Goal: Find specific page/section: Find specific page/section

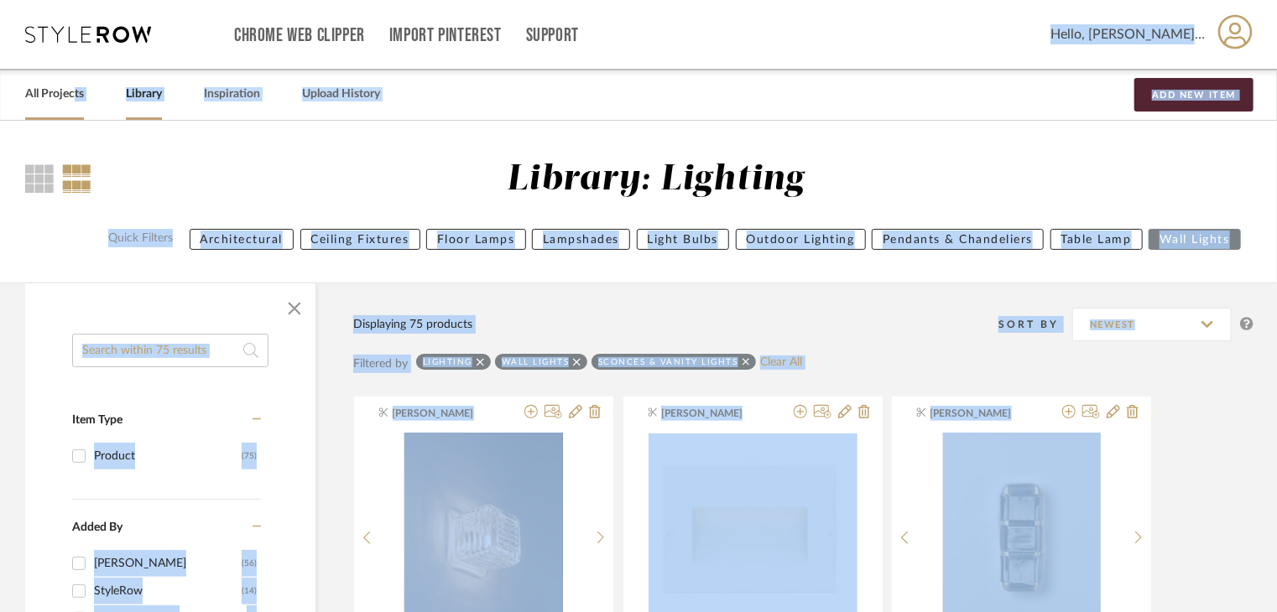
click at [51, 96] on link "All Projects" at bounding box center [54, 94] width 59 height 23
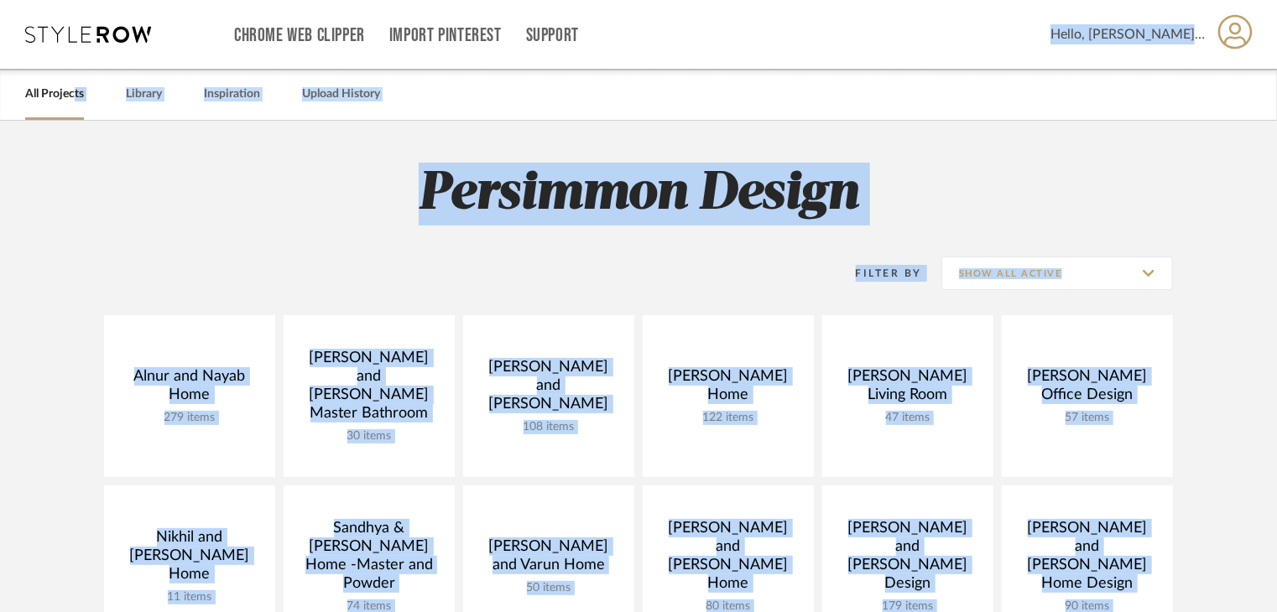
scroll to position [168, 0]
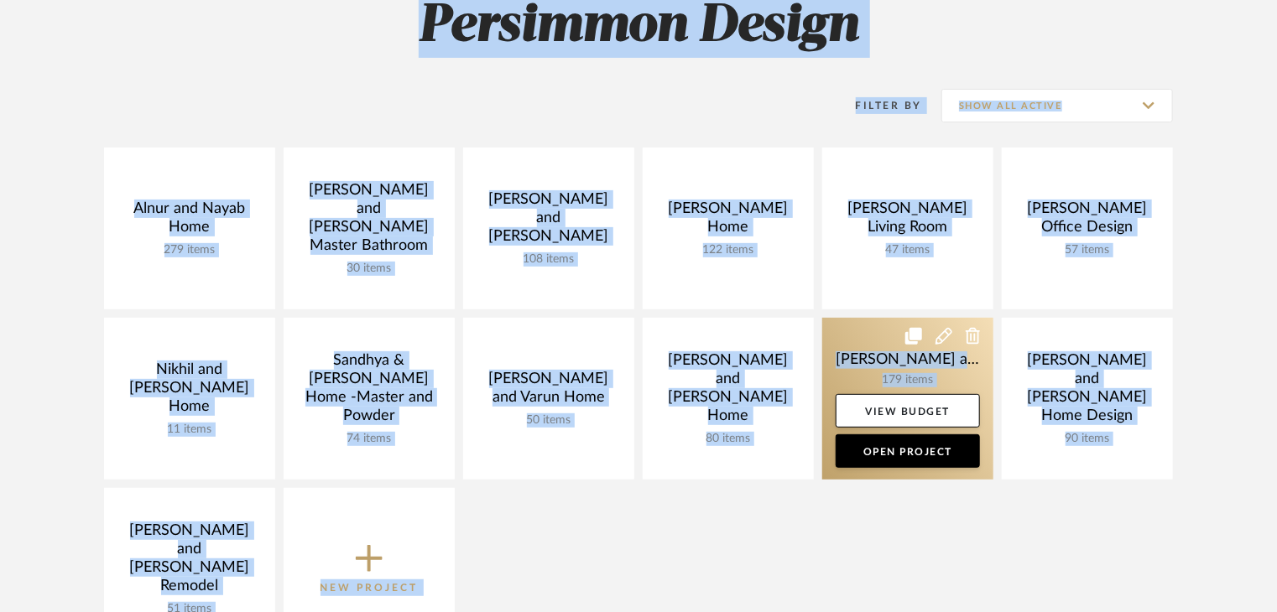
click at [866, 374] on link at bounding box center [907, 399] width 171 height 162
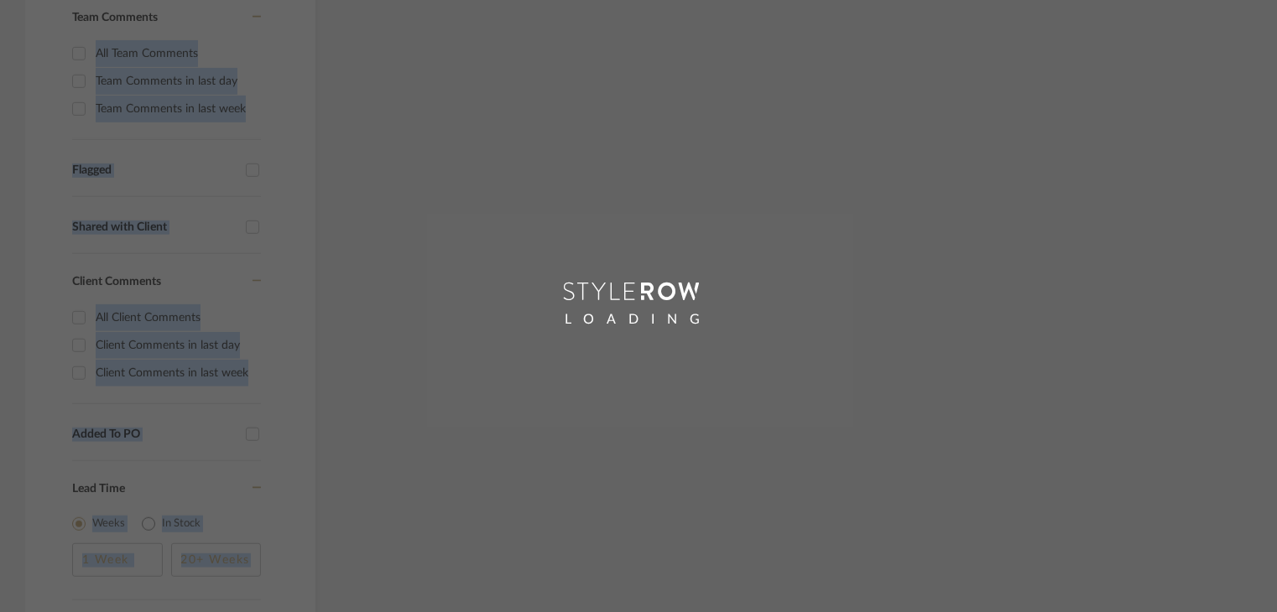
scroll to position [503, 0]
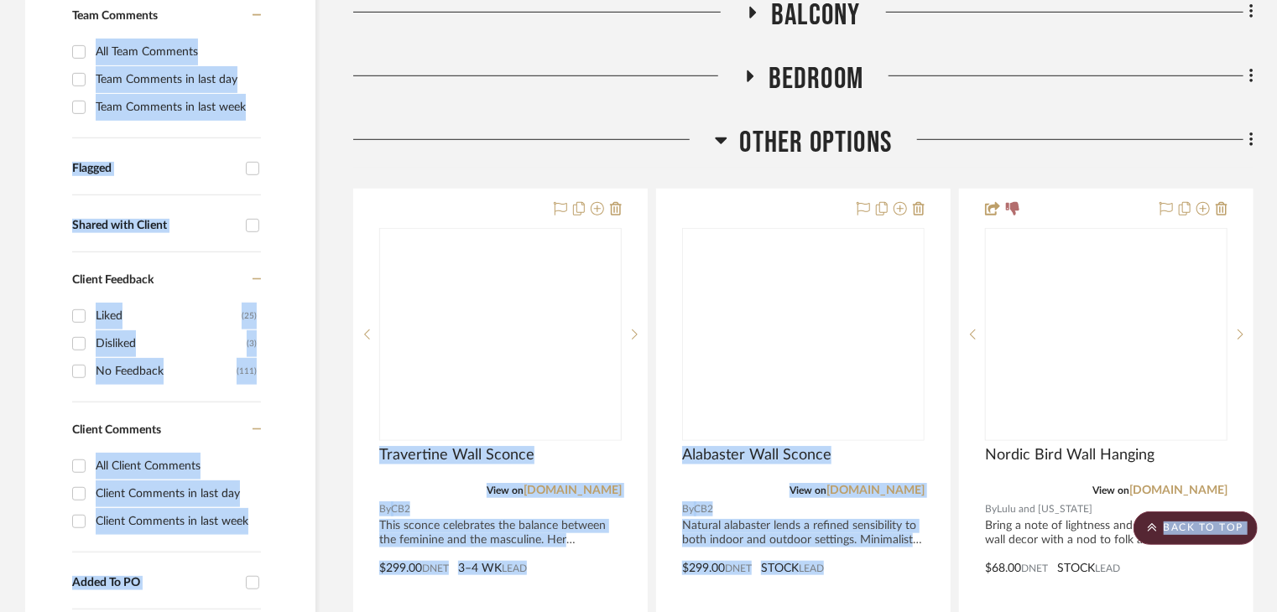
click at [1133, 363] on div at bounding box center [1106, 334] width 241 height 211
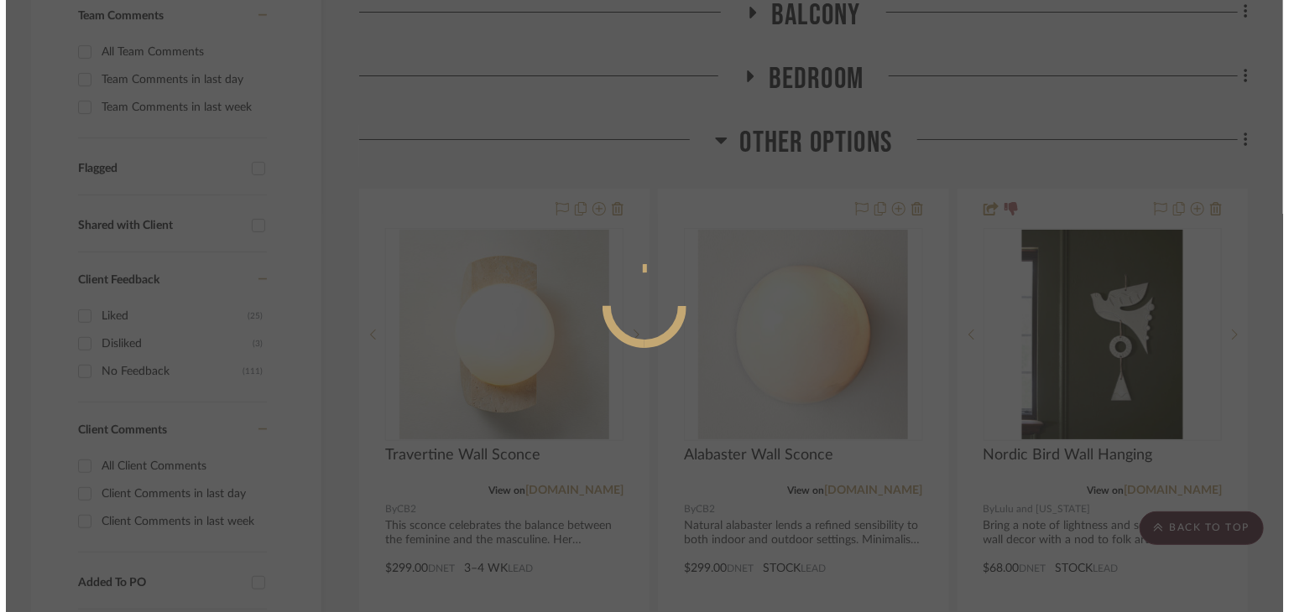
scroll to position [0, 0]
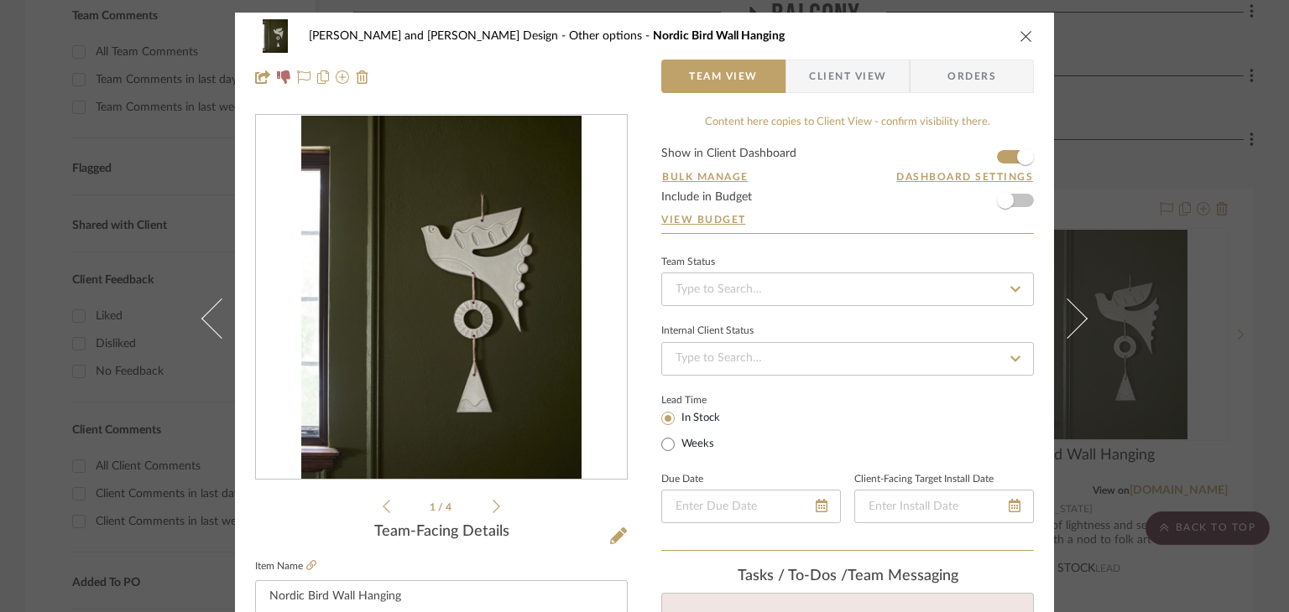
click at [1268, 292] on div "[PERSON_NAME] and [PERSON_NAME] Design Other options Nordic Bird Wall Hanging T…" at bounding box center [644, 306] width 1289 height 612
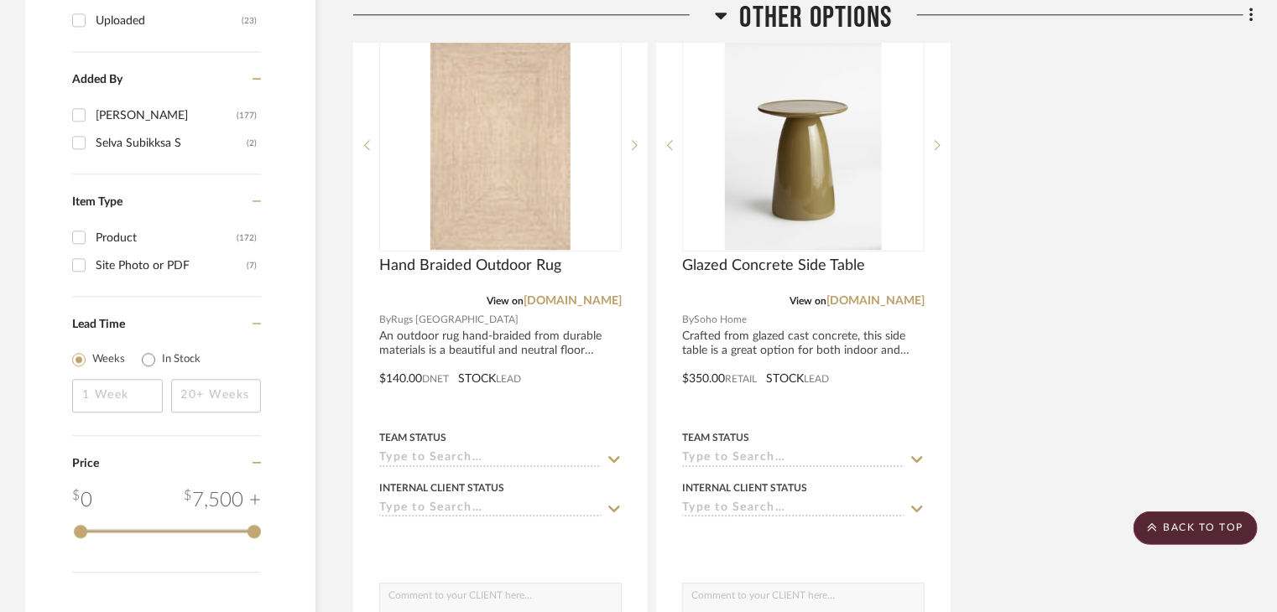
scroll to position [2601, 0]
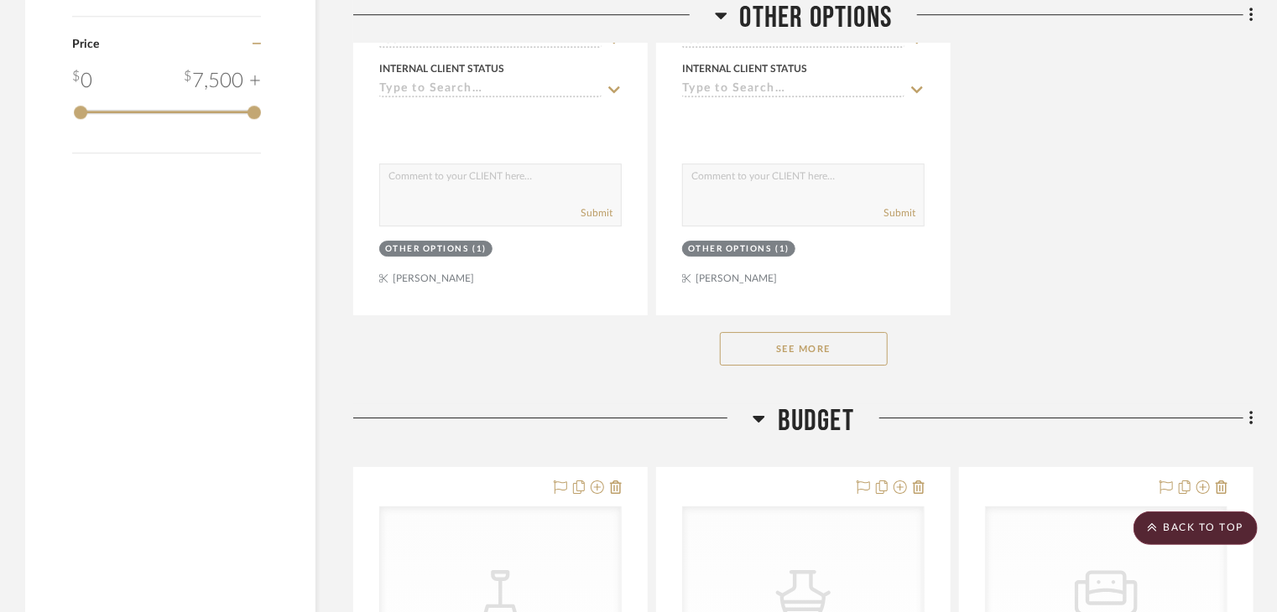
click at [819, 352] on button "See More" at bounding box center [804, 349] width 168 height 34
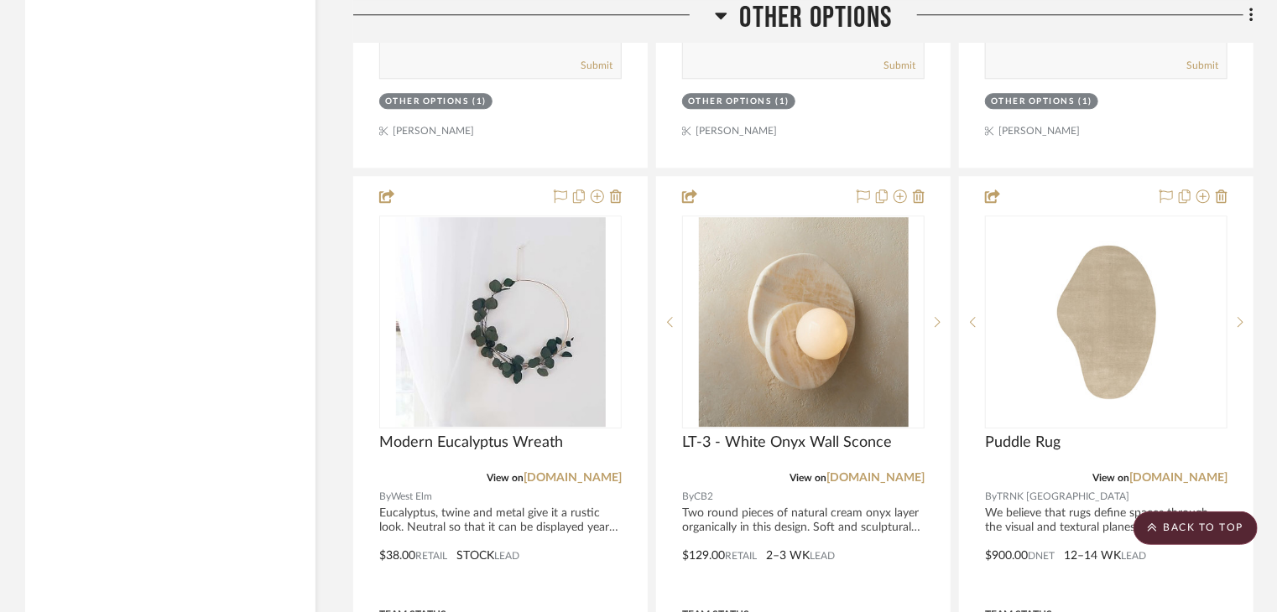
scroll to position [8809, 0]
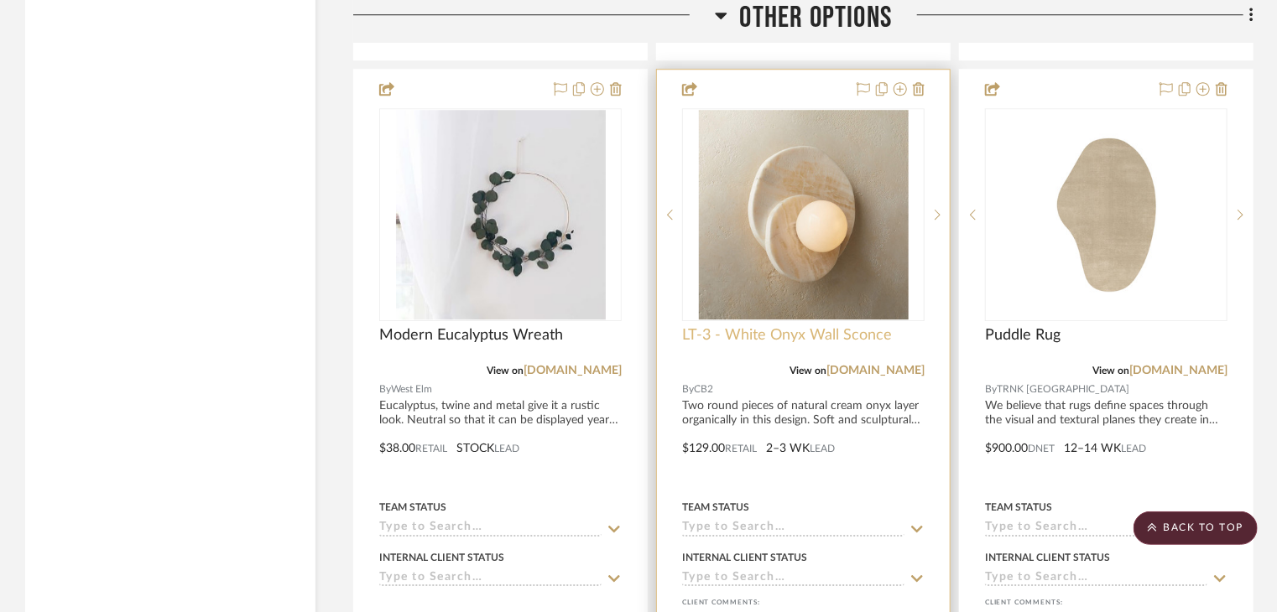
click at [787, 341] on span "LT-3 - White Onyx Wall Sconce" at bounding box center [787, 335] width 210 height 18
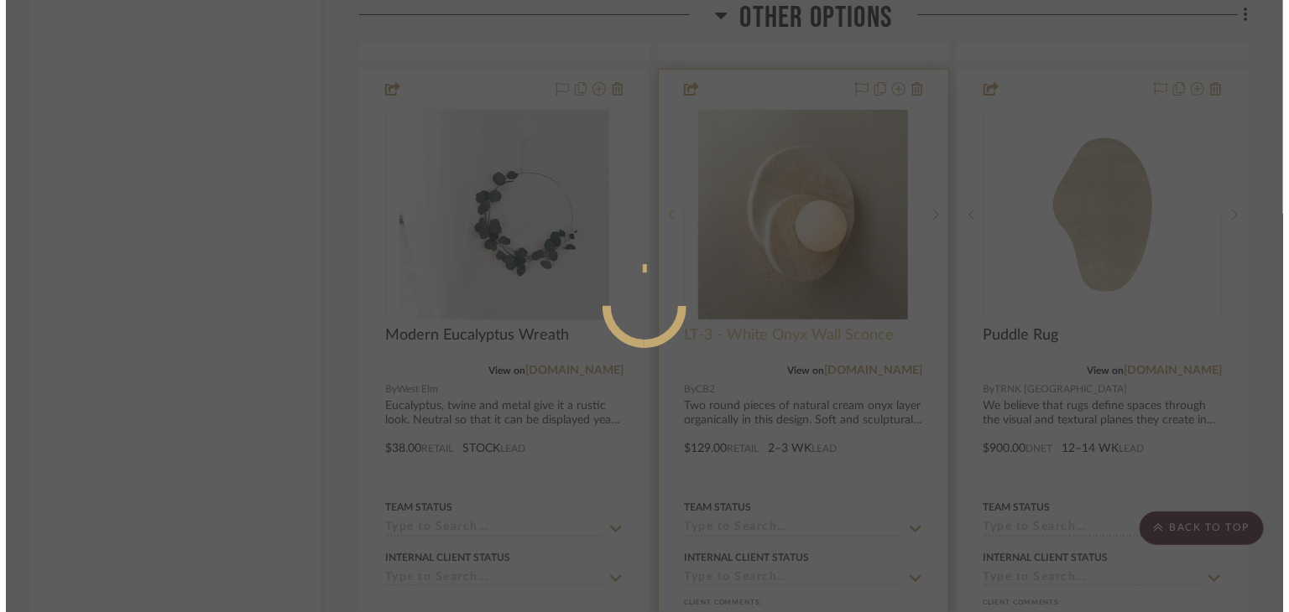
scroll to position [0, 0]
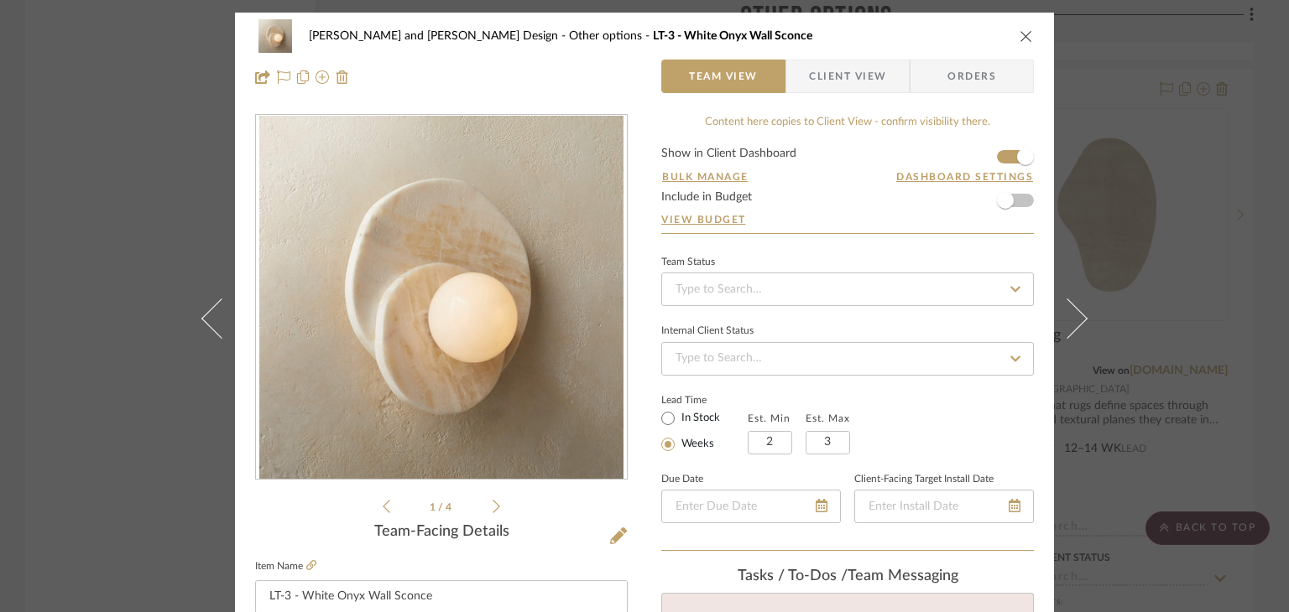
click at [1258, 185] on div "[PERSON_NAME] and [PERSON_NAME] Design Other options LT-3 - White Onyx Wall Sco…" at bounding box center [644, 306] width 1289 height 612
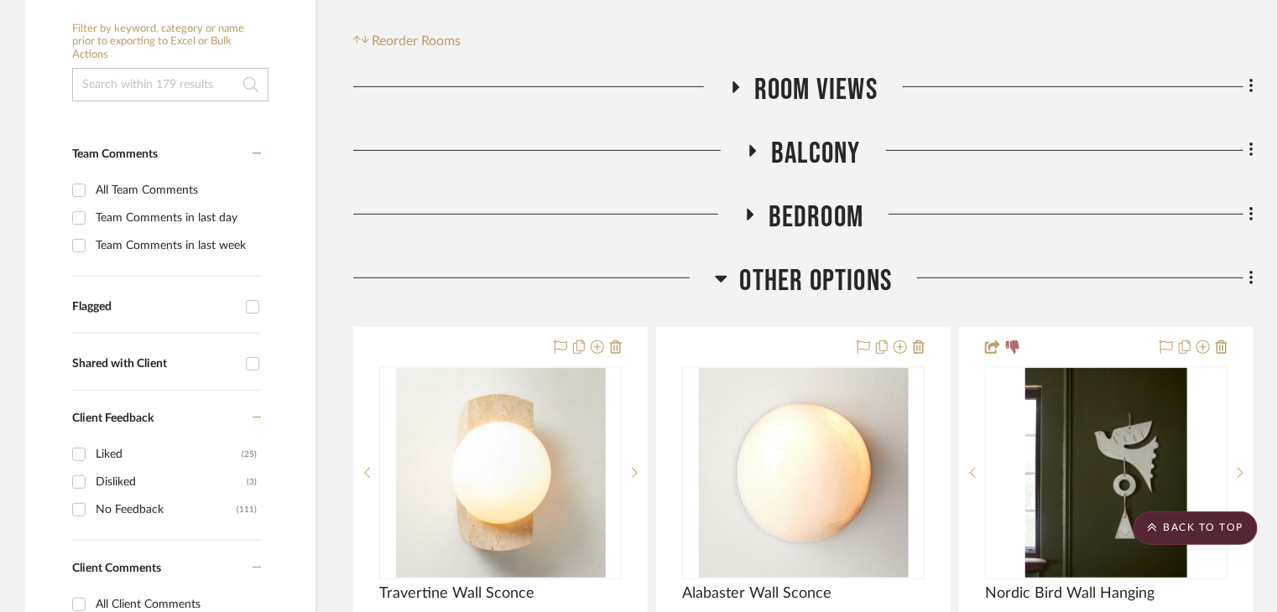
scroll to position [336, 0]
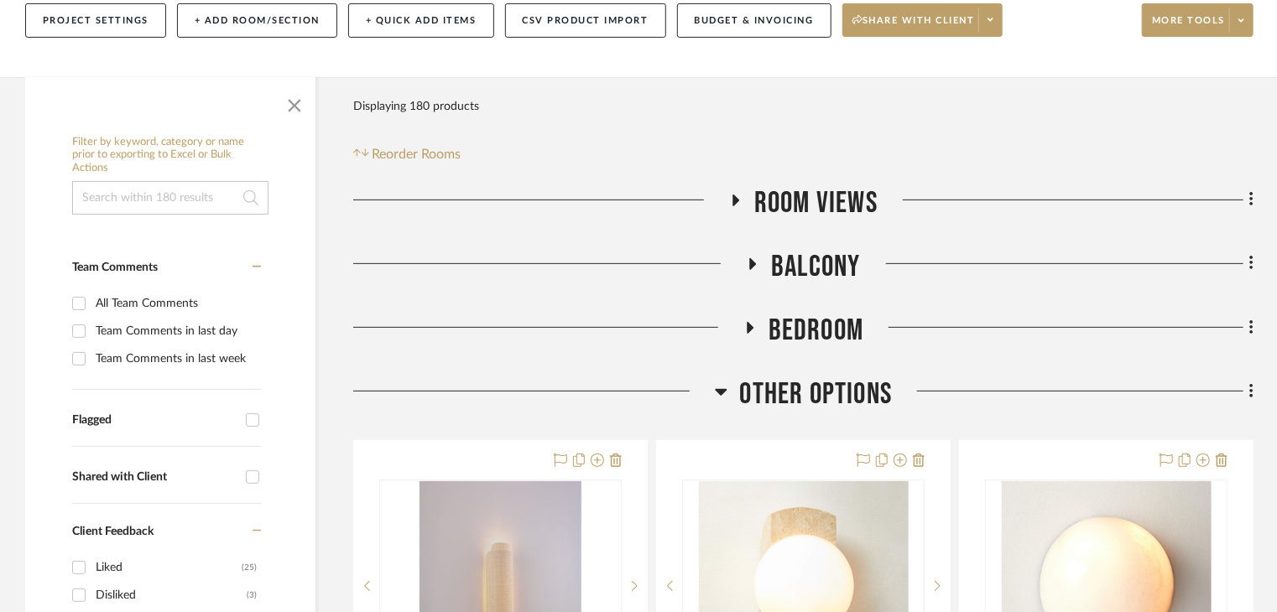
scroll to position [587, 0]
